Goal: Find specific page/section: Find specific page/section

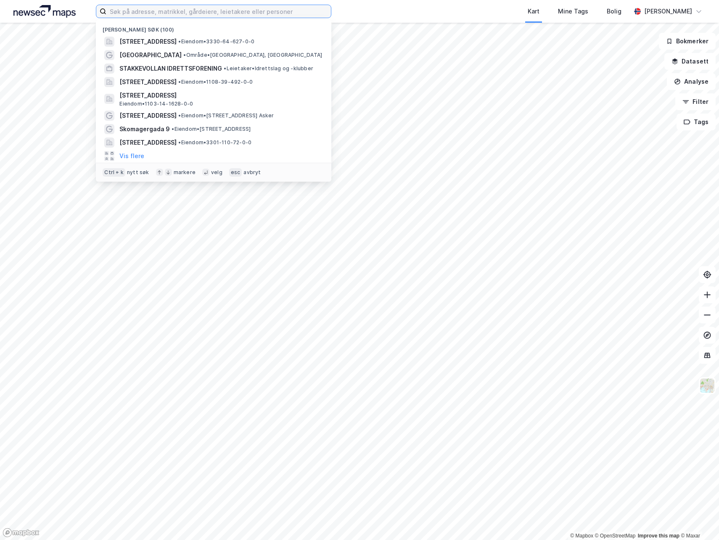
click at [154, 7] on input at bounding box center [218, 11] width 224 height 13
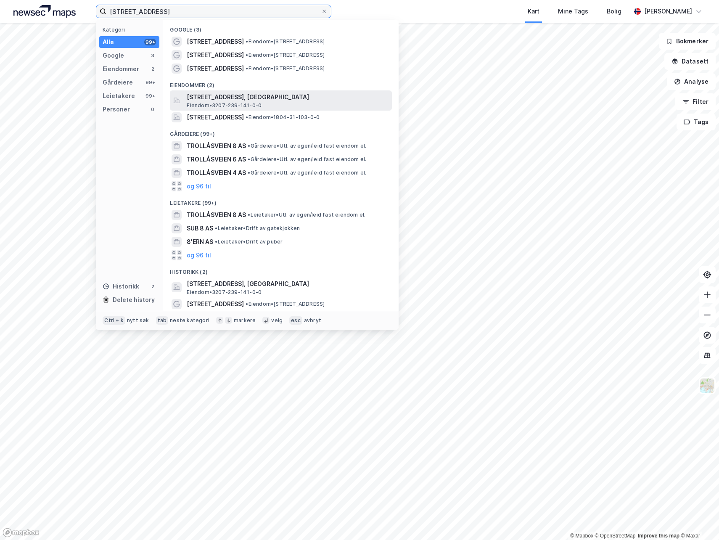
type input "[STREET_ADDRESS]"
